Goal: Find contact information: Find contact information

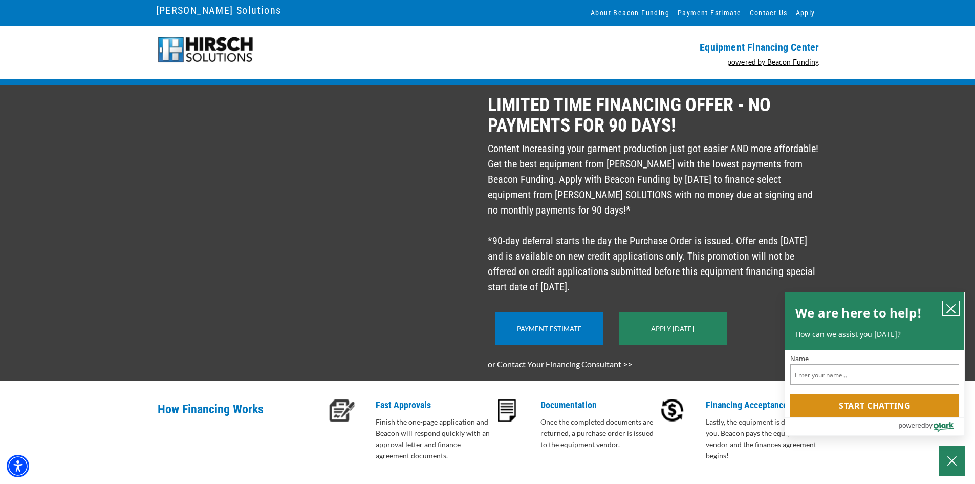
click at [950, 307] on icon "close chatbox" at bounding box center [951, 309] width 8 height 8
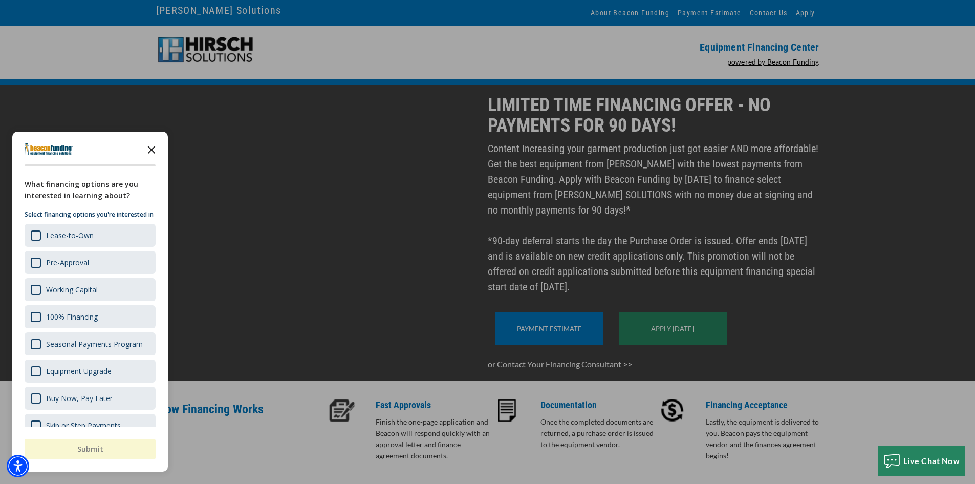
click at [152, 148] on icon "Close the survey" at bounding box center [151, 149] width 20 height 20
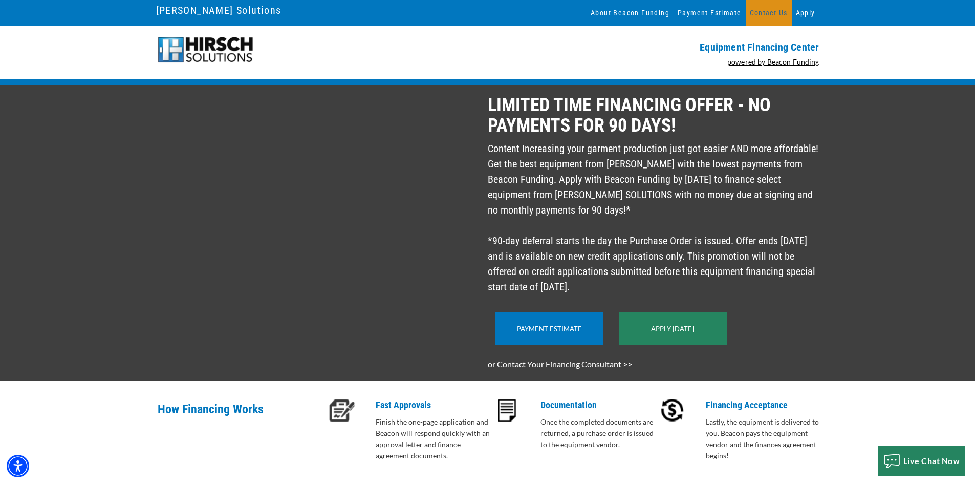
click at [755, 9] on link "Contact Us" at bounding box center [769, 13] width 46 height 26
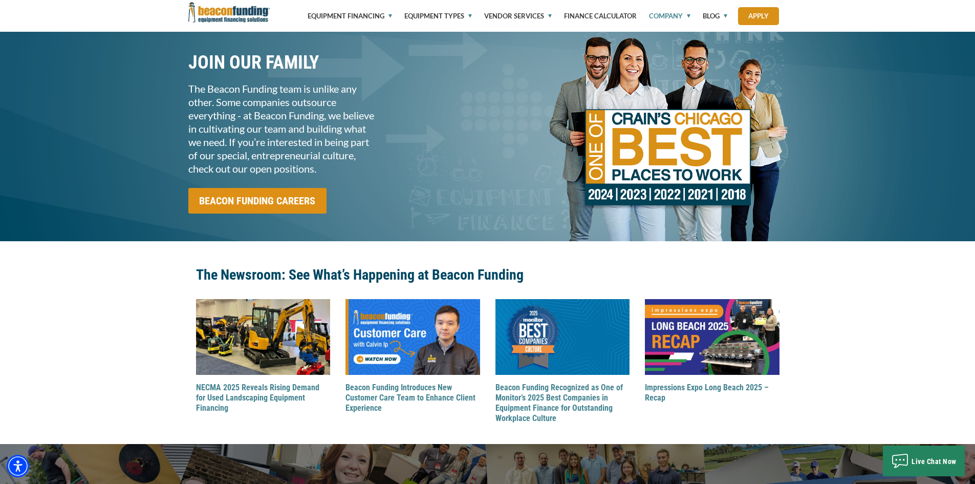
scroll to position [1229, 0]
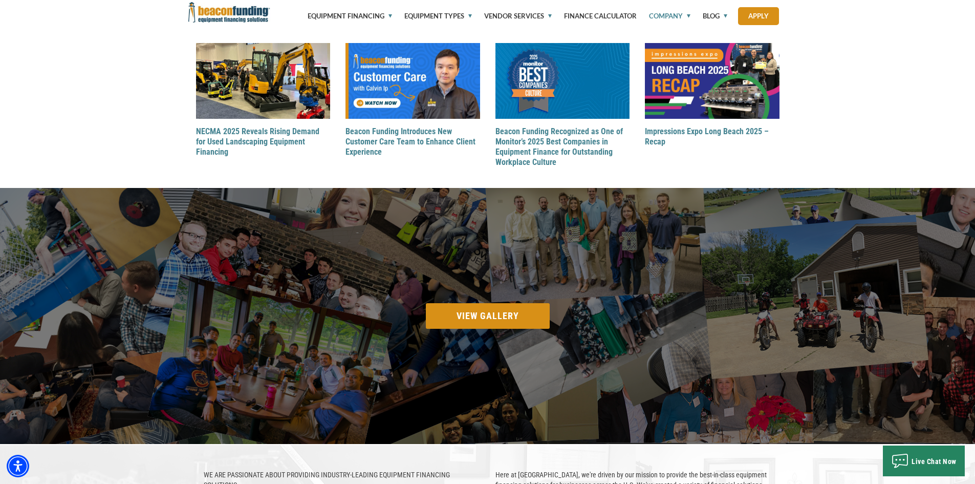
click at [676, 136] on div "Impressions Expo Long Beach 2025 – Recap" at bounding box center [712, 95] width 150 height 104
click at [673, 126] on link "Impressions Expo Long Beach 2025 – Recap" at bounding box center [707, 136] width 124 height 20
